Goal: Transaction & Acquisition: Download file/media

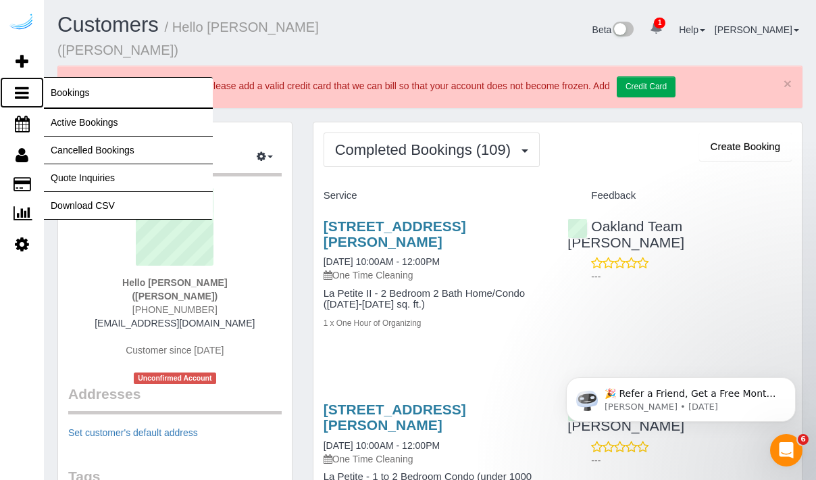
click at [24, 88] on icon at bounding box center [22, 92] width 14 height 16
click at [86, 206] on link "Download CSV" at bounding box center [128, 205] width 169 height 27
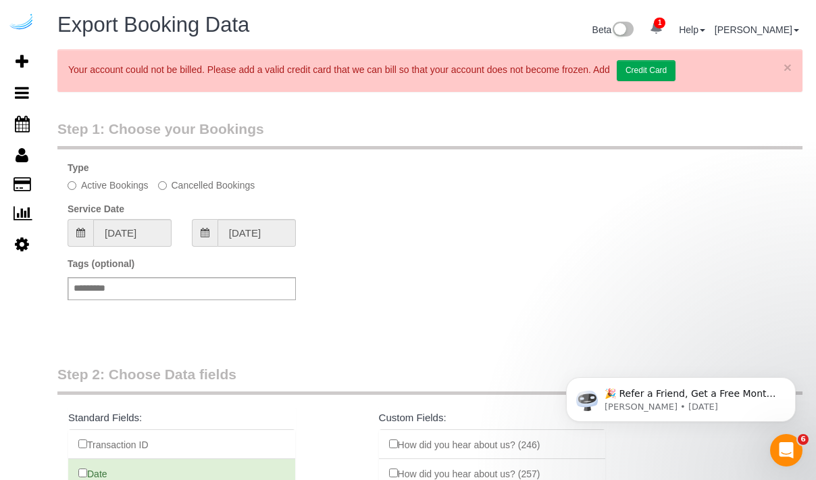
click at [374, 211] on div "Service Date [DATE] [DATE]" at bounding box center [429, 224] width 745 height 45
click at [169, 236] on input "[DATE]" at bounding box center [132, 233] width 78 height 28
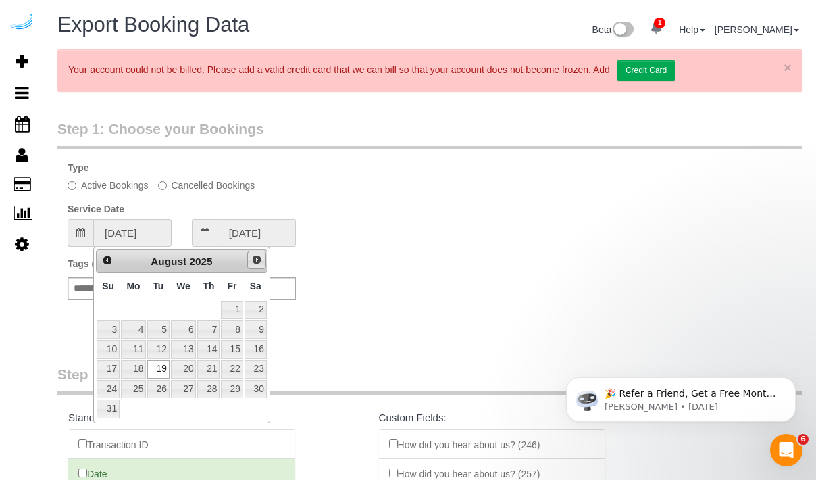
click at [253, 260] on span "Next" at bounding box center [256, 259] width 11 height 11
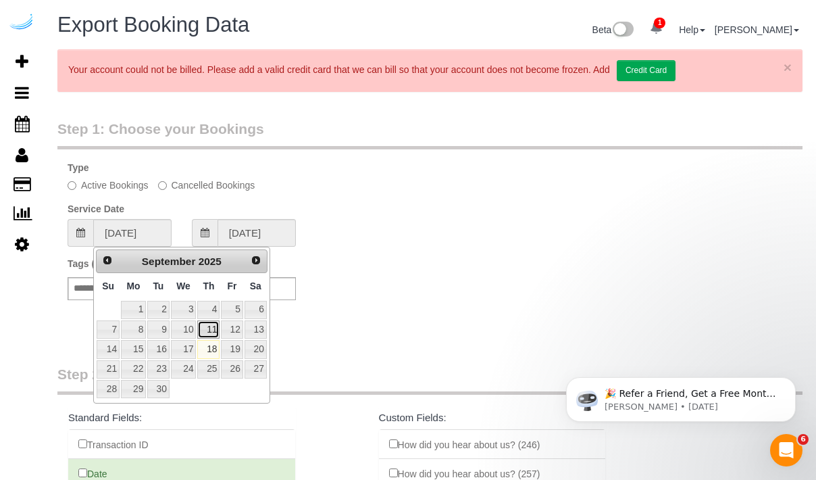
click at [213, 332] on link "11" at bounding box center [208, 329] width 22 height 18
type input "[DATE]"
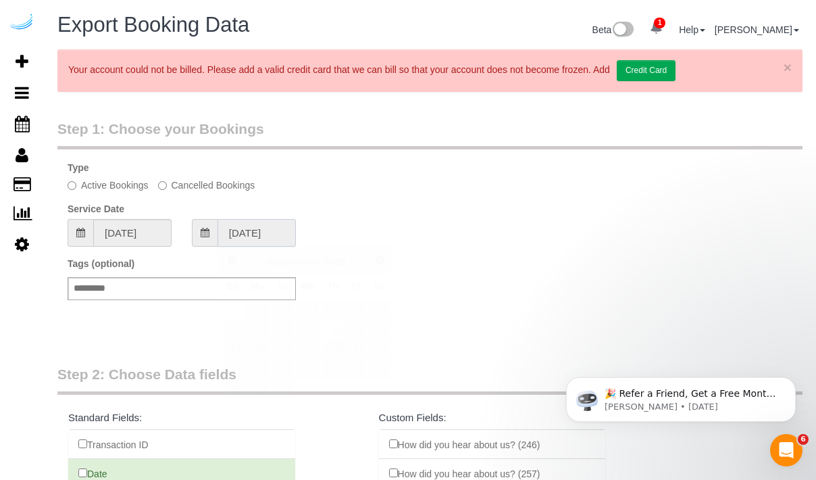
click at [248, 238] on input "[DATE]" at bounding box center [257, 233] width 78 height 28
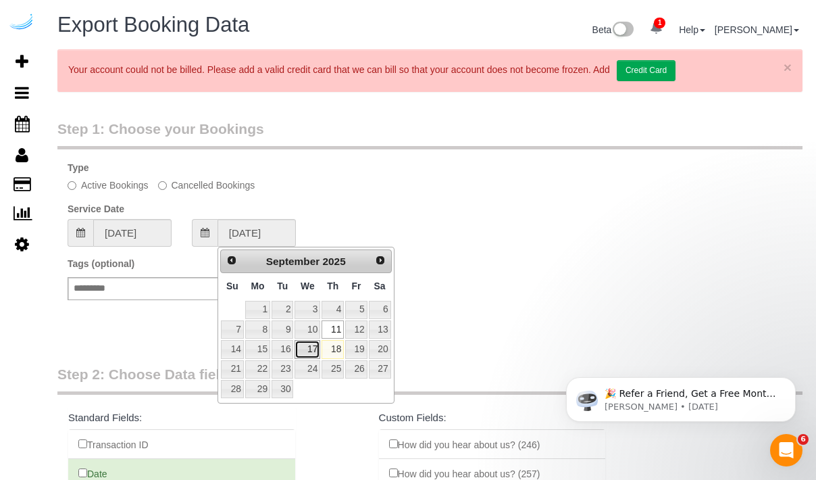
click at [303, 348] on link "17" at bounding box center [308, 349] width 26 height 18
type input "[DATE]"
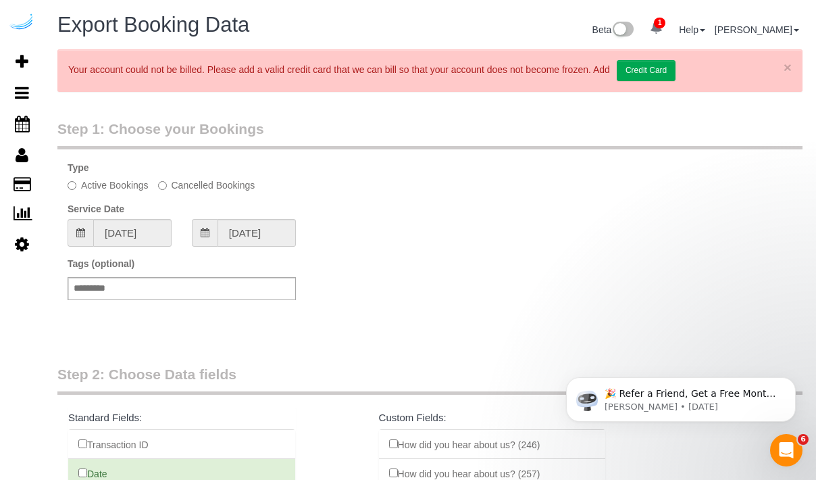
click at [397, 331] on div "Step 1: Choose your Bookings Type Active Bookings Cancelled Bookings Service Da…" at bounding box center [429, 227] width 765 height 245
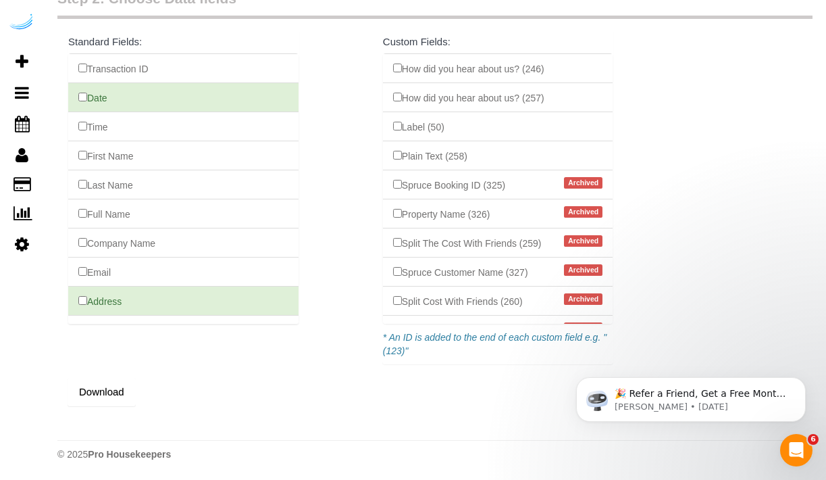
click at [259, 359] on fieldset "Step 2: Choose Data fields Standard Fields: Transaction ID Date Time First Name…" at bounding box center [434, 197] width 755 height 417
click at [342, 128] on fieldset "Step 2: Choose Data fields Standard Fields: Transaction ID Date Time First Name…" at bounding box center [434, 197] width 755 height 417
click at [107, 390] on button "Download" at bounding box center [102, 392] width 68 height 28
